Goal: Find contact information: Find contact information

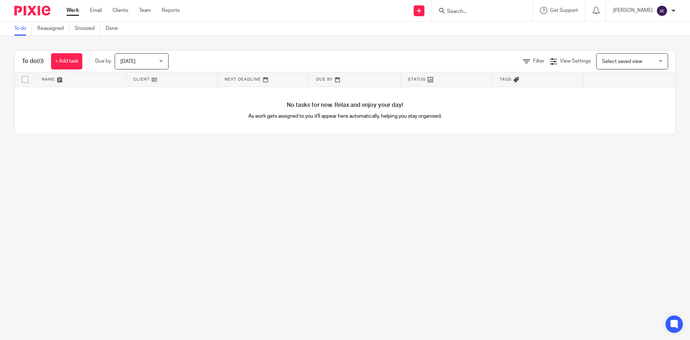
click at [502, 11] on input "Search" at bounding box center [479, 12] width 65 height 6
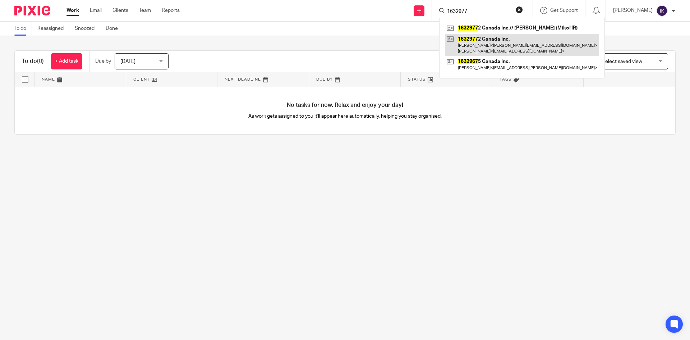
type input "1632977"
click at [490, 41] on link at bounding box center [522, 45] width 154 height 22
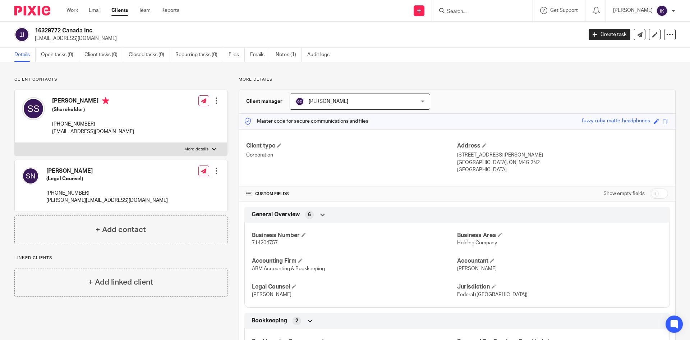
drag, startPoint x: 91, startPoint y: 28, endPoint x: 35, endPoint y: 28, distance: 56.5
click at [35, 28] on div "16329772 Canada Inc. [EMAIL_ADDRESS][DOMAIN_NAME]" at bounding box center [296, 34] width 564 height 15
drag, startPoint x: 113, startPoint y: 132, endPoint x: 51, endPoint y: 130, distance: 61.9
click at [51, 130] on div "[PERSON_NAME] (Shareholder) [PHONE_NUMBER] [EMAIL_ADDRESS][DOMAIN_NAME] Edit co…" at bounding box center [121, 116] width 213 height 53
copy p "[EMAIL_ADDRESS][DOMAIN_NAME]"
